Goal: Information Seeking & Learning: Learn about a topic

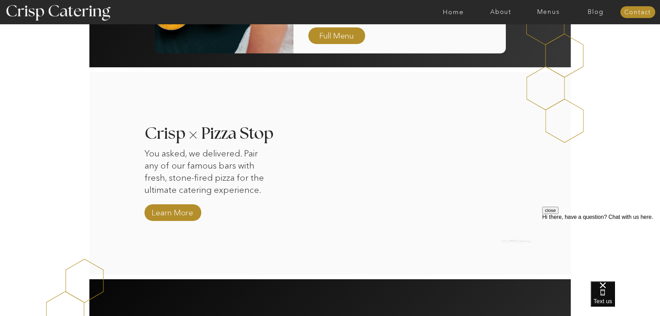
scroll to position [502, 0]
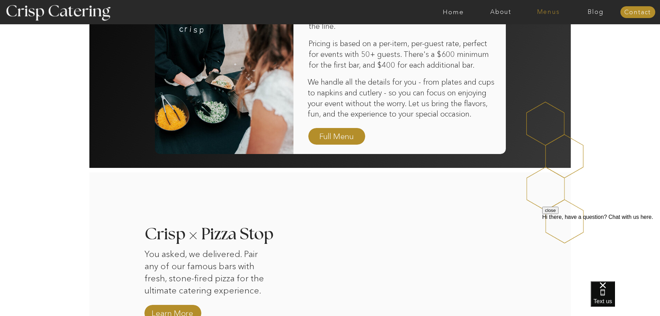
click at [538, 11] on nav "Menus" at bounding box center [548, 12] width 47 height 7
click at [561, 41] on nav "Winter (Sep-Feb)" at bounding box center [547, 40] width 57 height 7
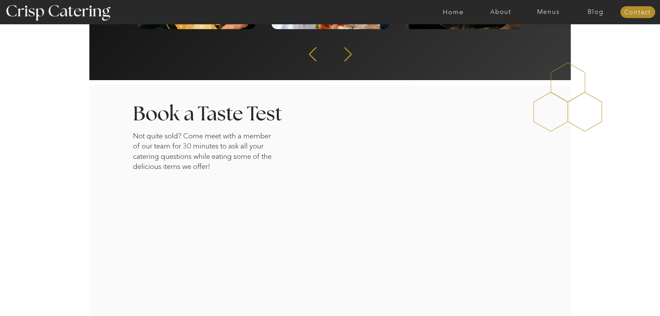
scroll to position [1082, 0]
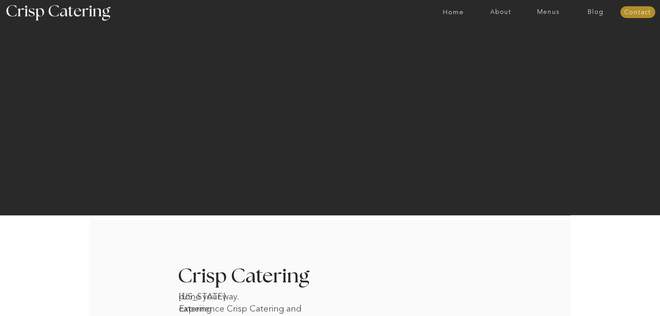
scroll to position [1082, 0]
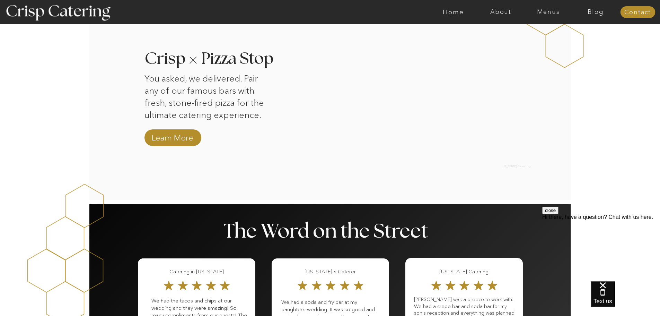
scroll to position [814, 0]
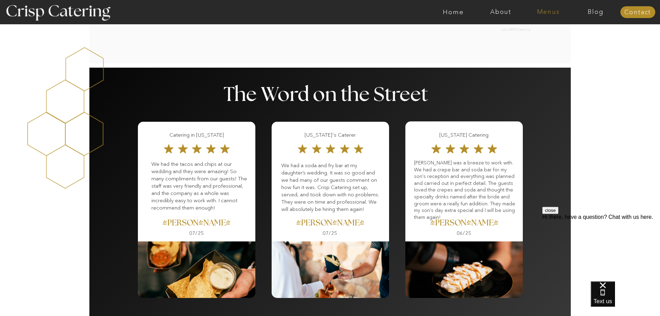
click at [550, 10] on nav "Menus" at bounding box center [548, 12] width 47 height 7
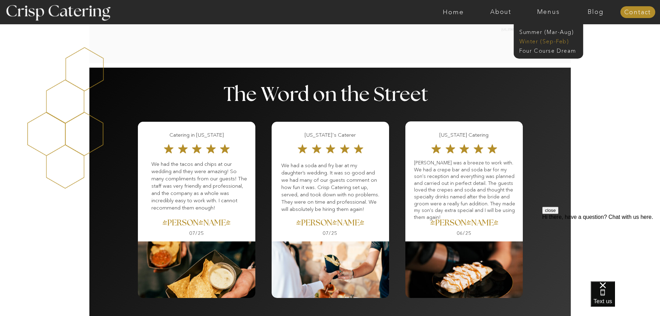
click at [550, 41] on nav "Winter (Sep-Feb)" at bounding box center [547, 40] width 57 height 7
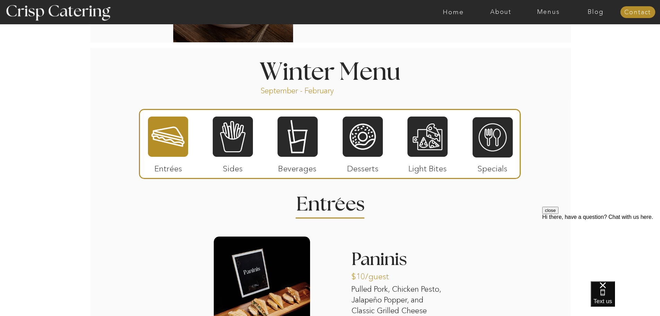
scroll to position [693, 0]
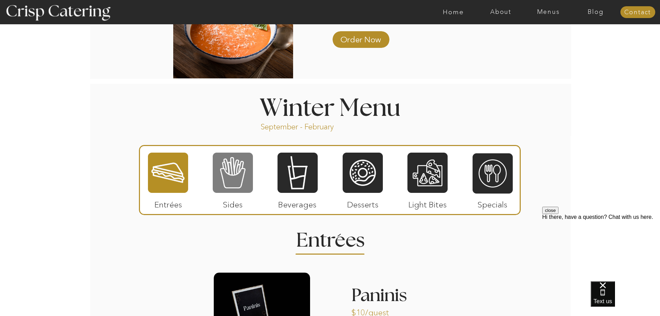
click at [240, 180] on div at bounding box center [233, 173] width 40 height 42
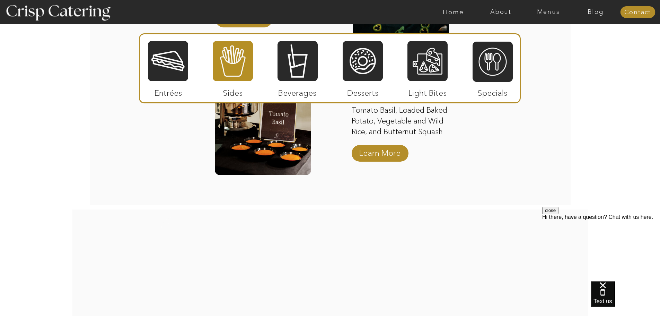
scroll to position [1178, 0]
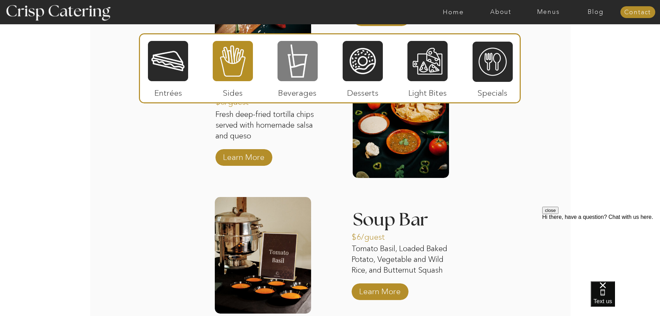
click at [307, 75] on div at bounding box center [297, 61] width 40 height 42
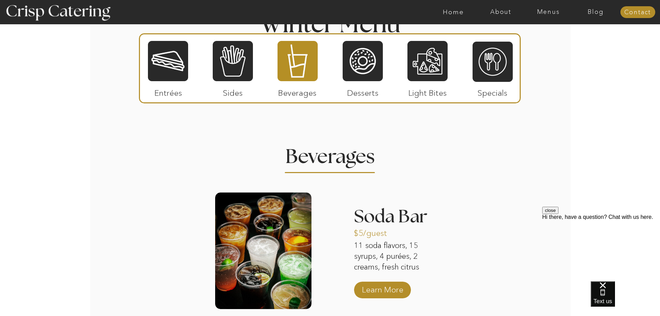
scroll to position [831, 0]
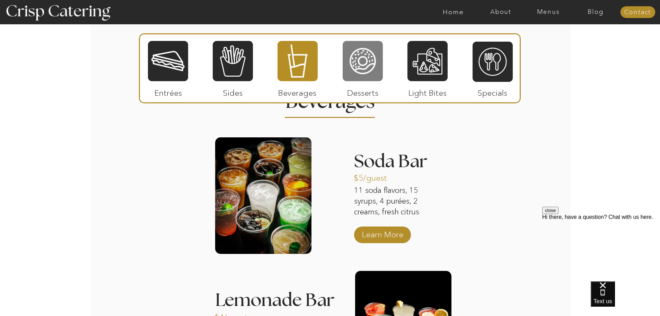
click at [361, 67] on div at bounding box center [363, 61] width 40 height 42
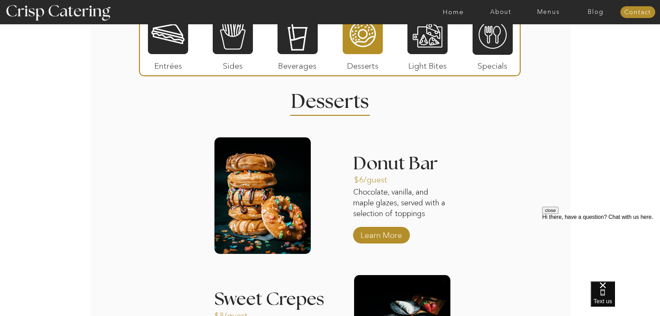
scroll to position [693, 0]
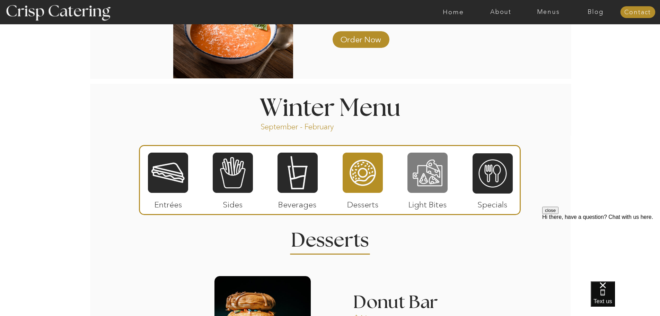
click at [417, 171] on div at bounding box center [427, 173] width 40 height 42
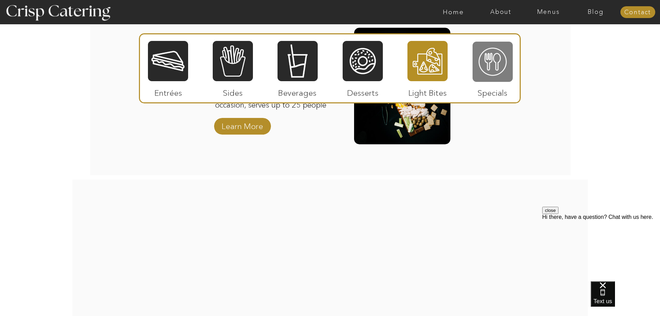
scroll to position [866, 0]
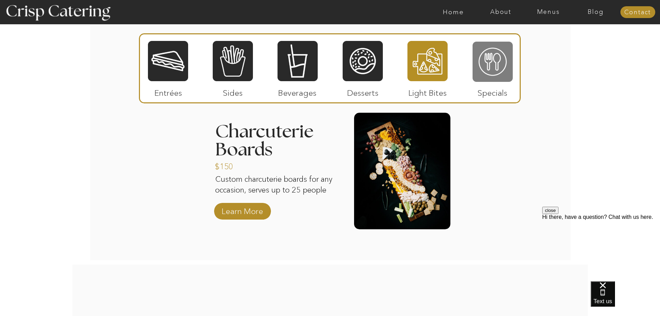
click at [494, 76] on div at bounding box center [493, 62] width 40 height 42
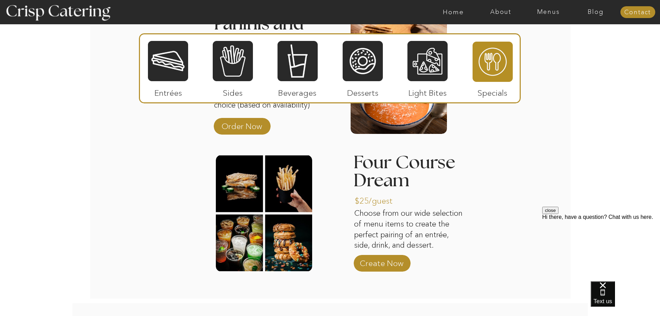
scroll to position [970, 0]
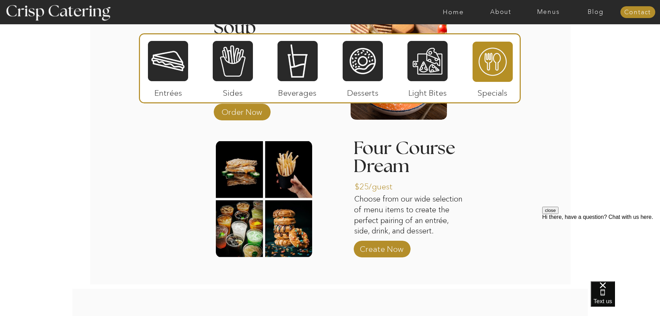
click at [178, 80] on div at bounding box center [168, 61] width 40 height 42
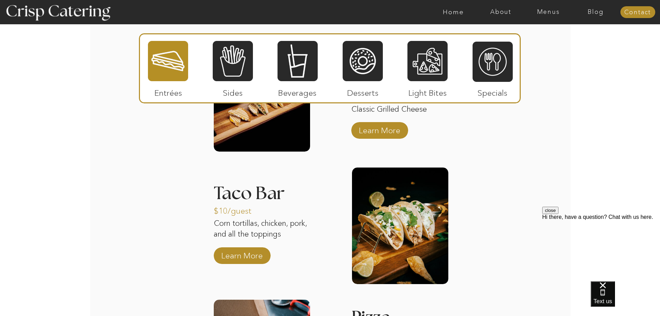
scroll to position [1074, 0]
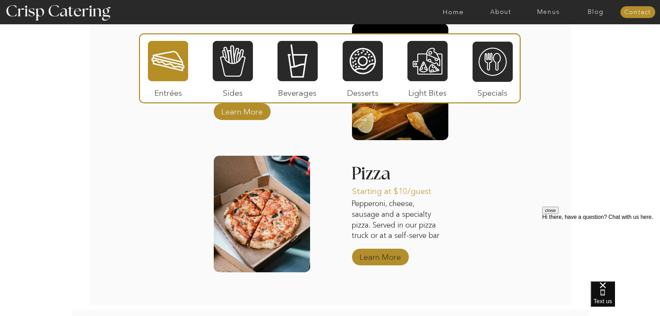
click at [384, 255] on p "Learn More" at bounding box center [380, 255] width 46 height 20
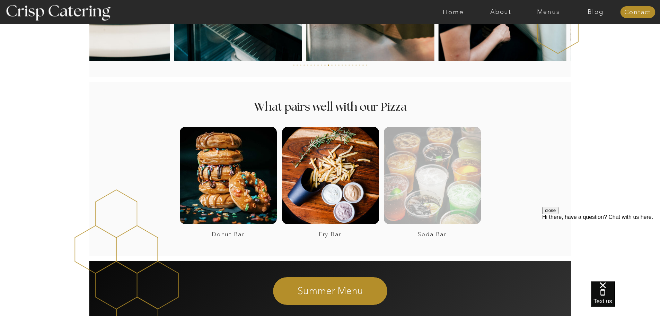
scroll to position [1169, 0]
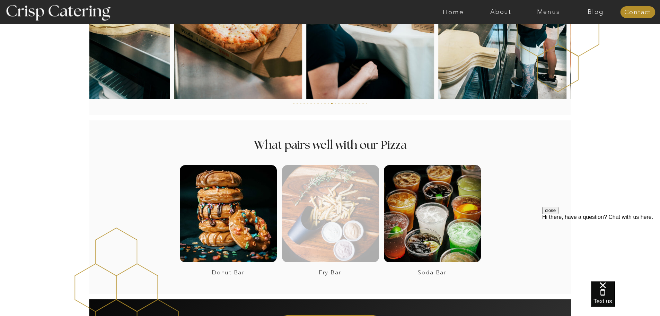
click at [325, 215] on div at bounding box center [330, 213] width 97 height 97
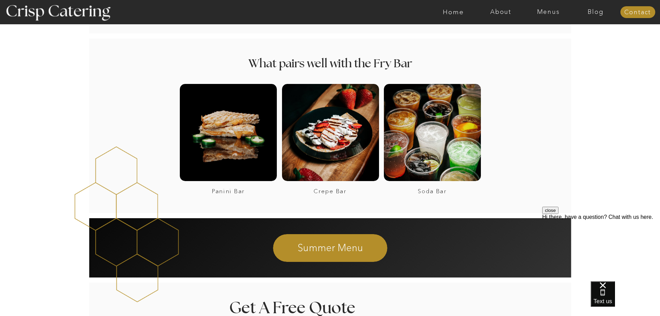
scroll to position [658, 0]
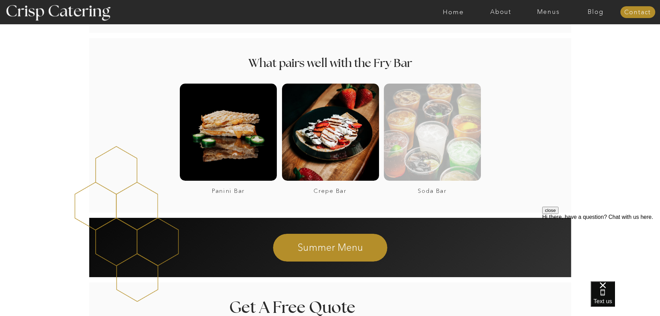
click at [431, 140] on div at bounding box center [432, 131] width 97 height 97
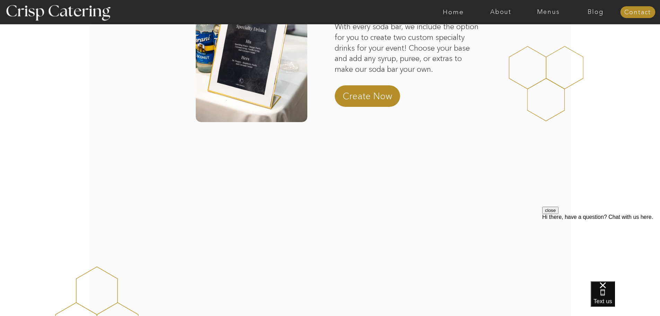
scroll to position [35, 0]
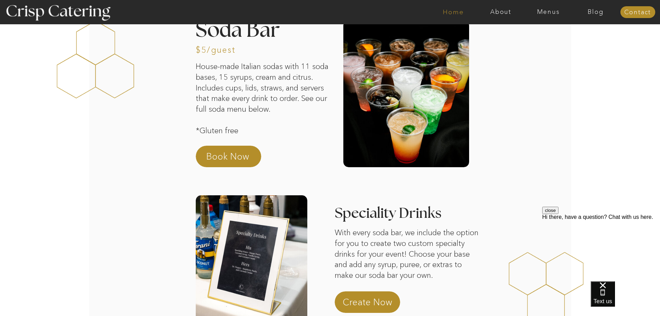
click at [456, 10] on nav "Home" at bounding box center [453, 12] width 47 height 7
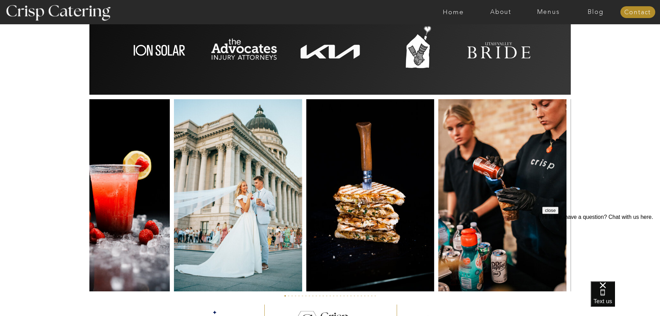
scroll to position [1597, 0]
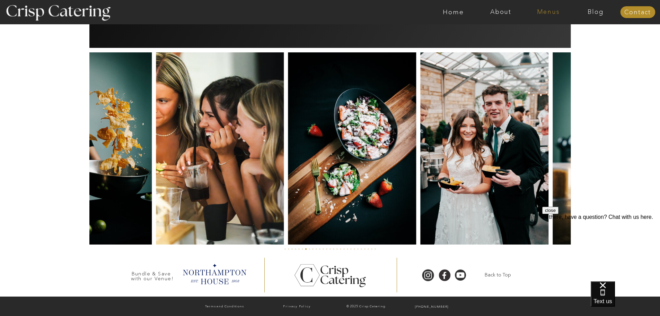
click at [542, 10] on nav "Menus" at bounding box center [548, 12] width 47 height 7
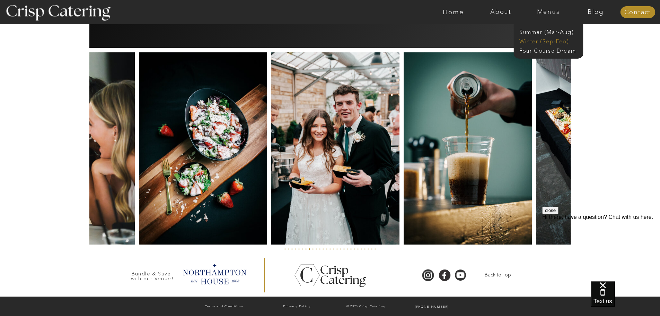
click at [532, 42] on nav "Winter (Sep-Feb)" at bounding box center [547, 40] width 57 height 7
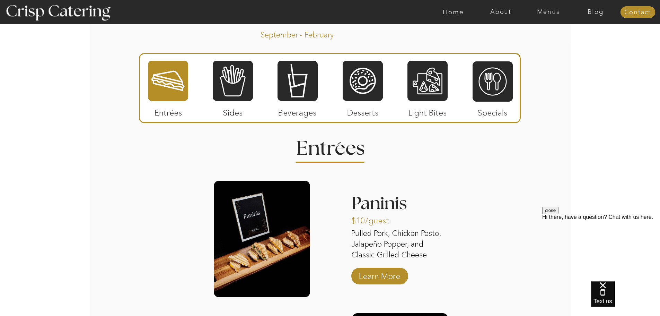
scroll to position [797, 0]
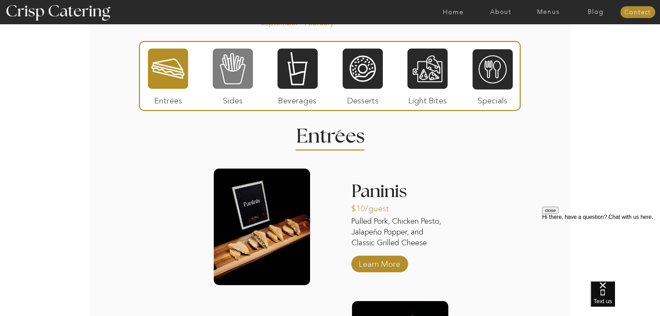
drag, startPoint x: 226, startPoint y: 81, endPoint x: 230, endPoint y: 77, distance: 5.6
click at [230, 77] on div at bounding box center [233, 69] width 40 height 42
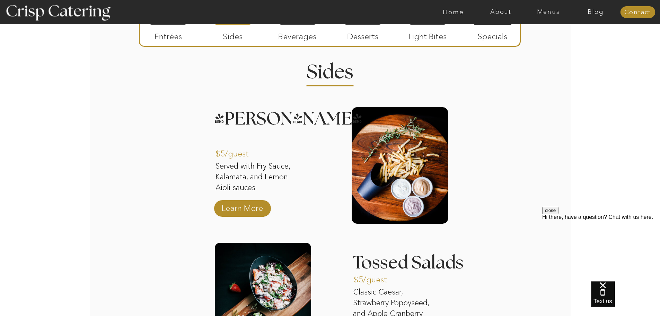
scroll to position [728, 0]
